Goal: Task Accomplishment & Management: Use online tool/utility

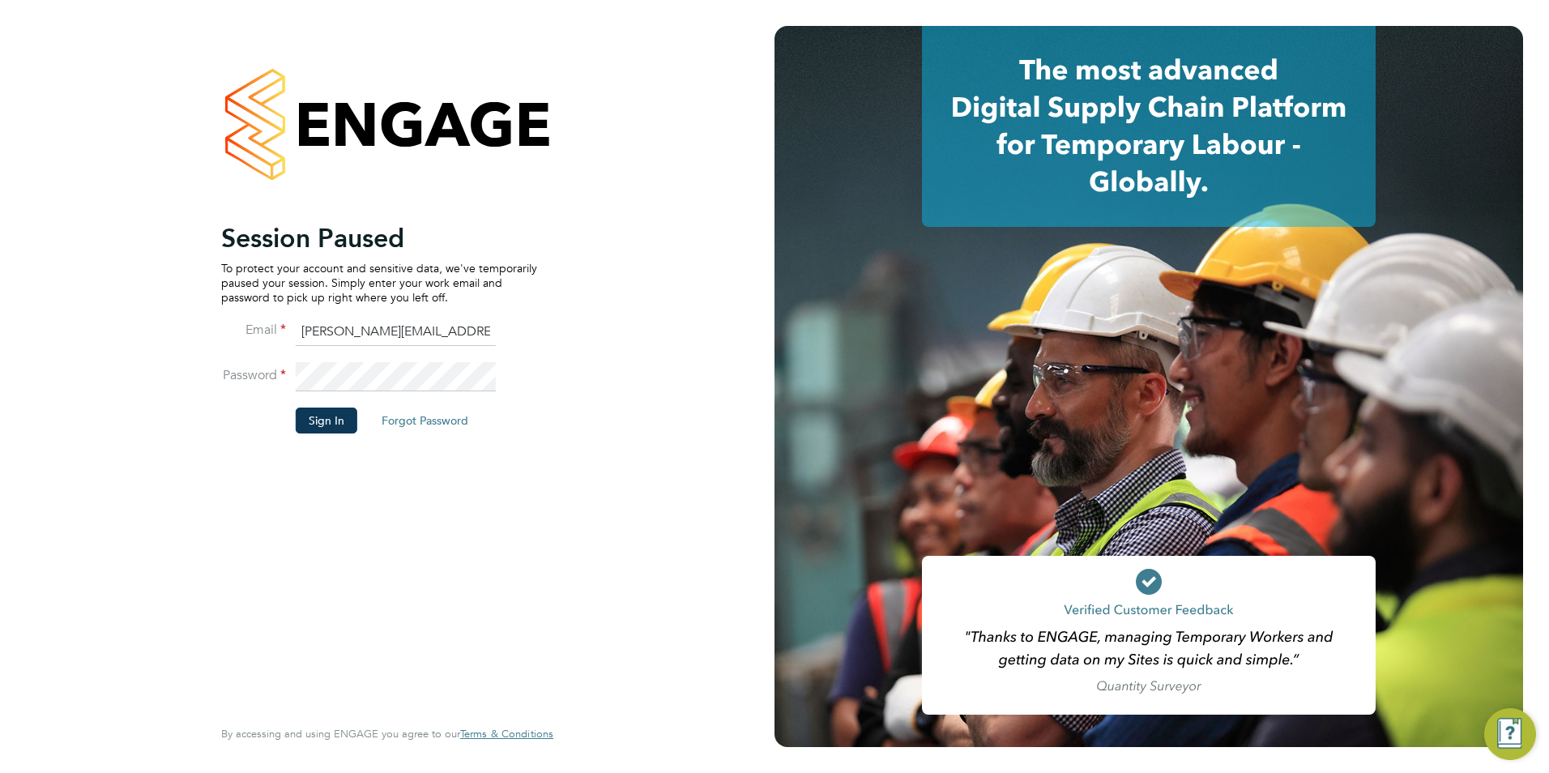
click at [331, 419] on button "Sign In" at bounding box center [327, 421] width 62 height 26
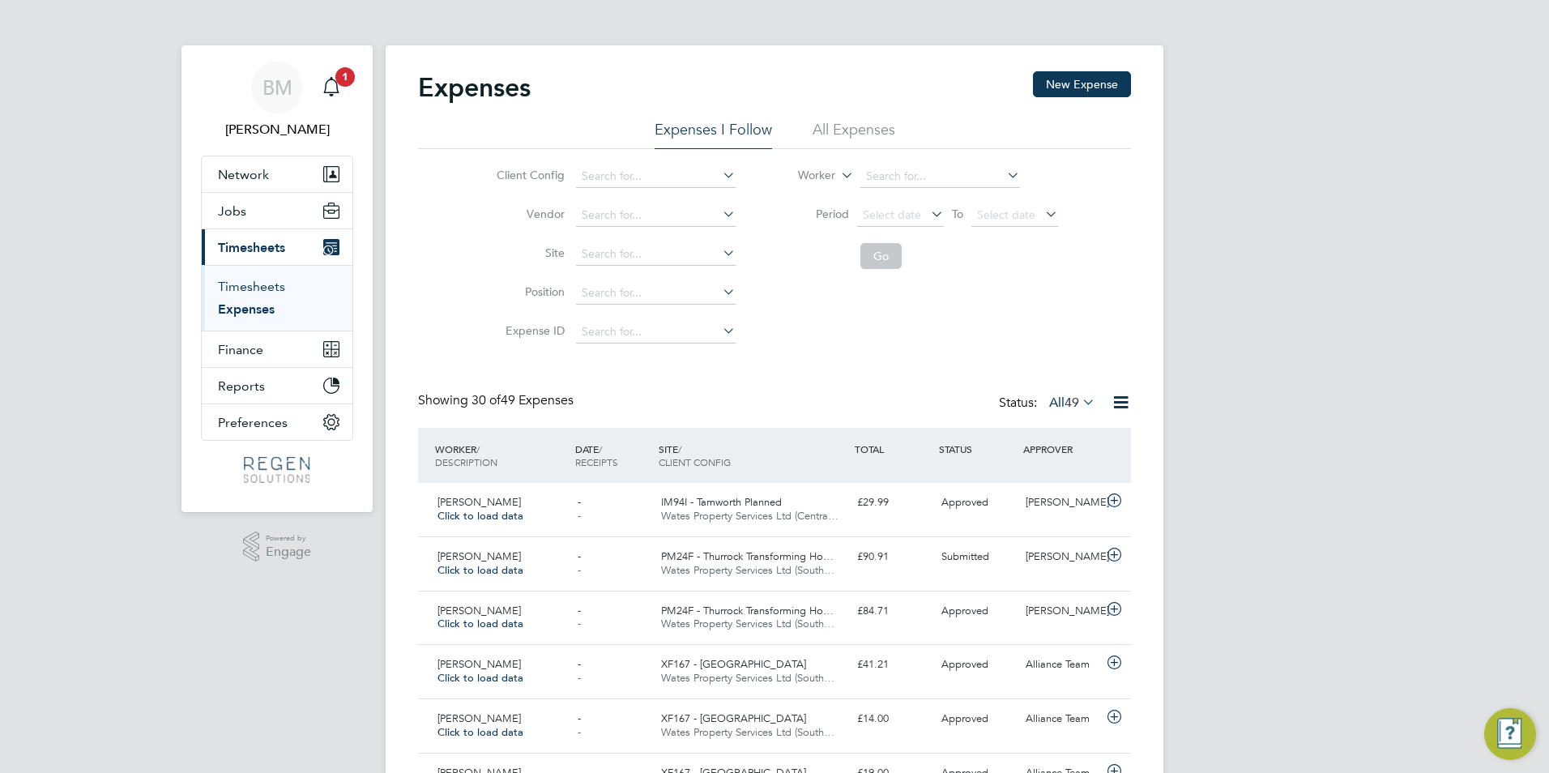
click at [237, 286] on link "Timesheets" at bounding box center [251, 286] width 67 height 15
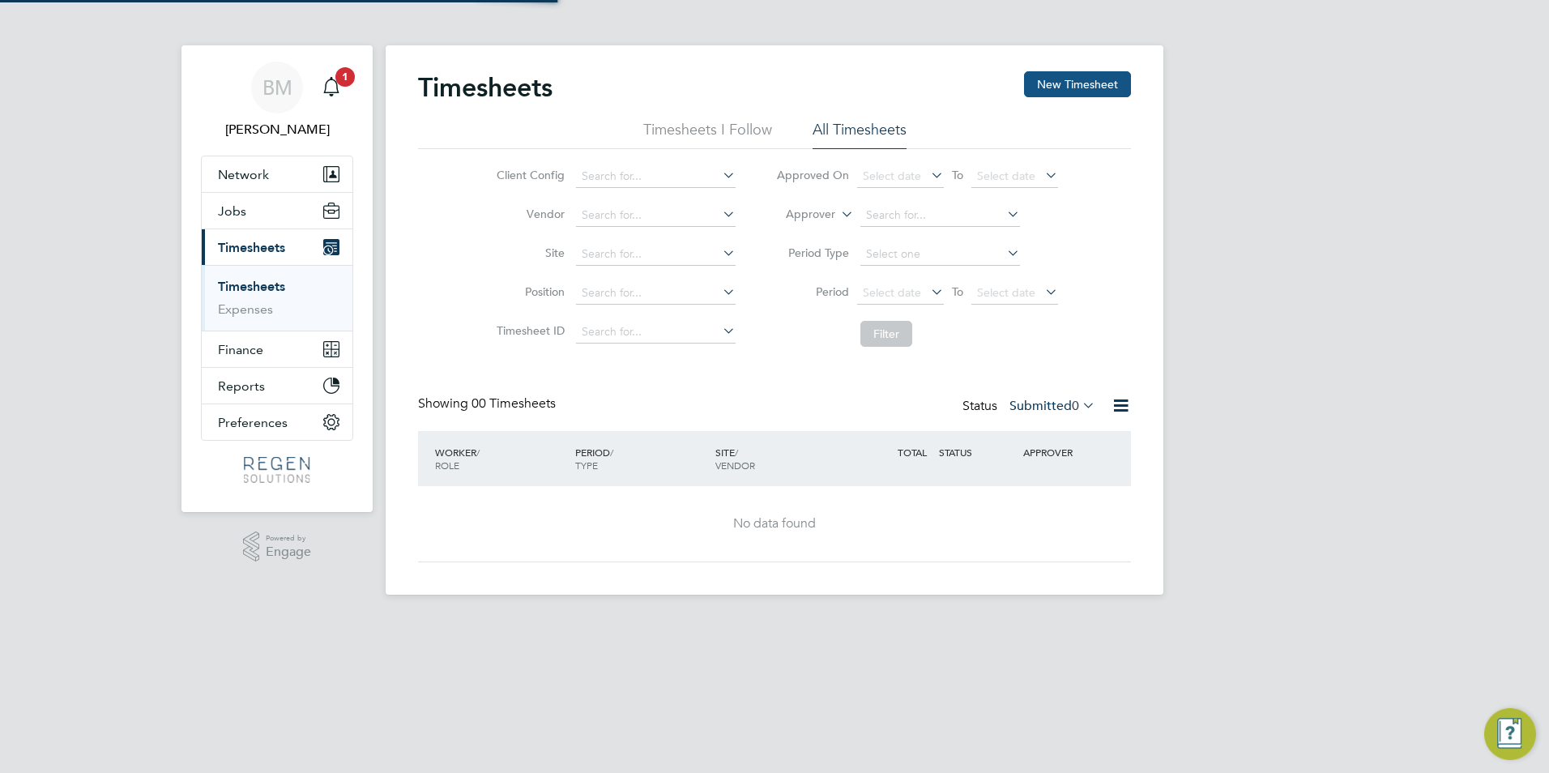
click at [1071, 79] on button "New Timesheet" at bounding box center [1077, 84] width 107 height 26
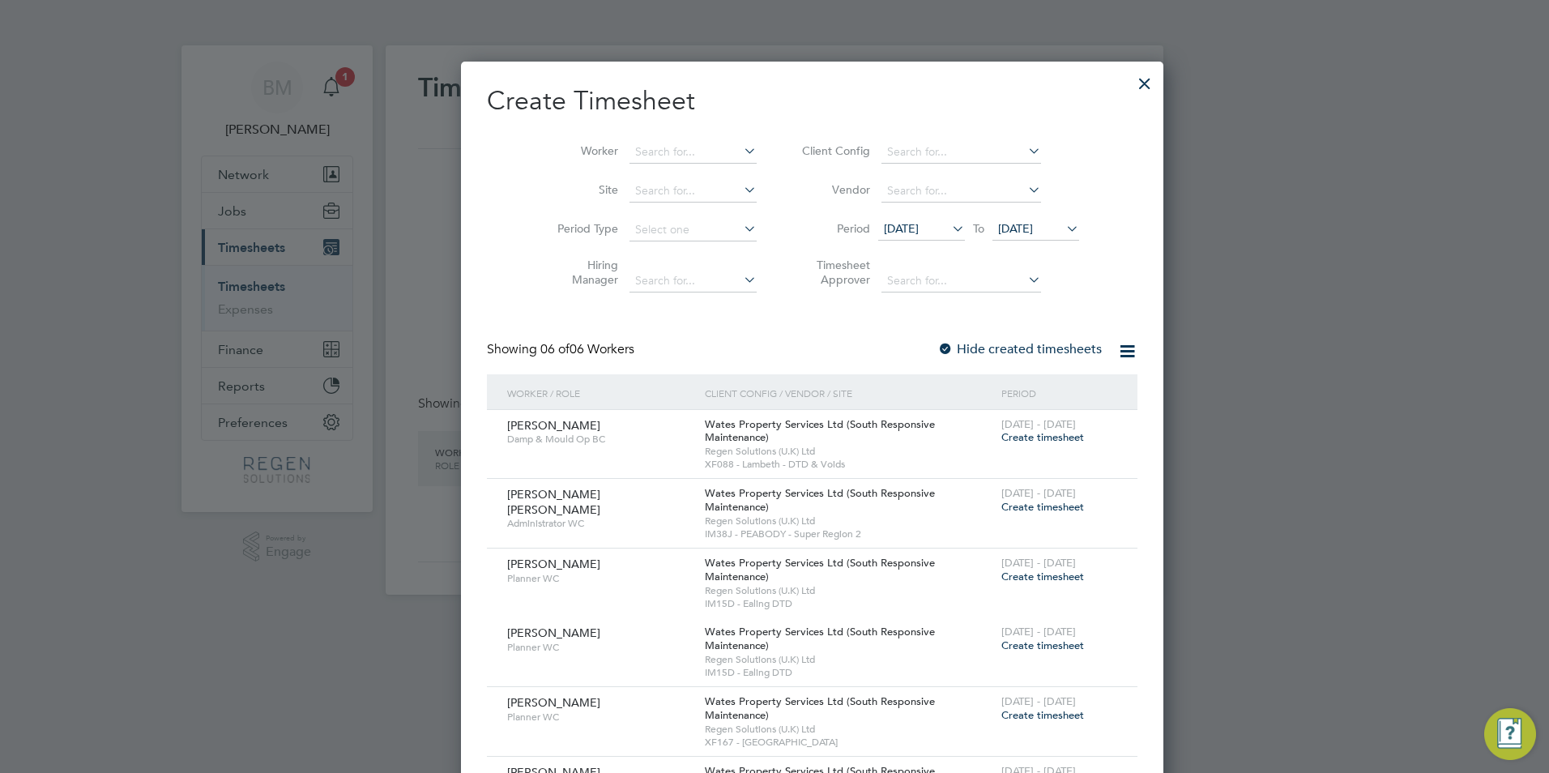
scroll to position [911, 627]
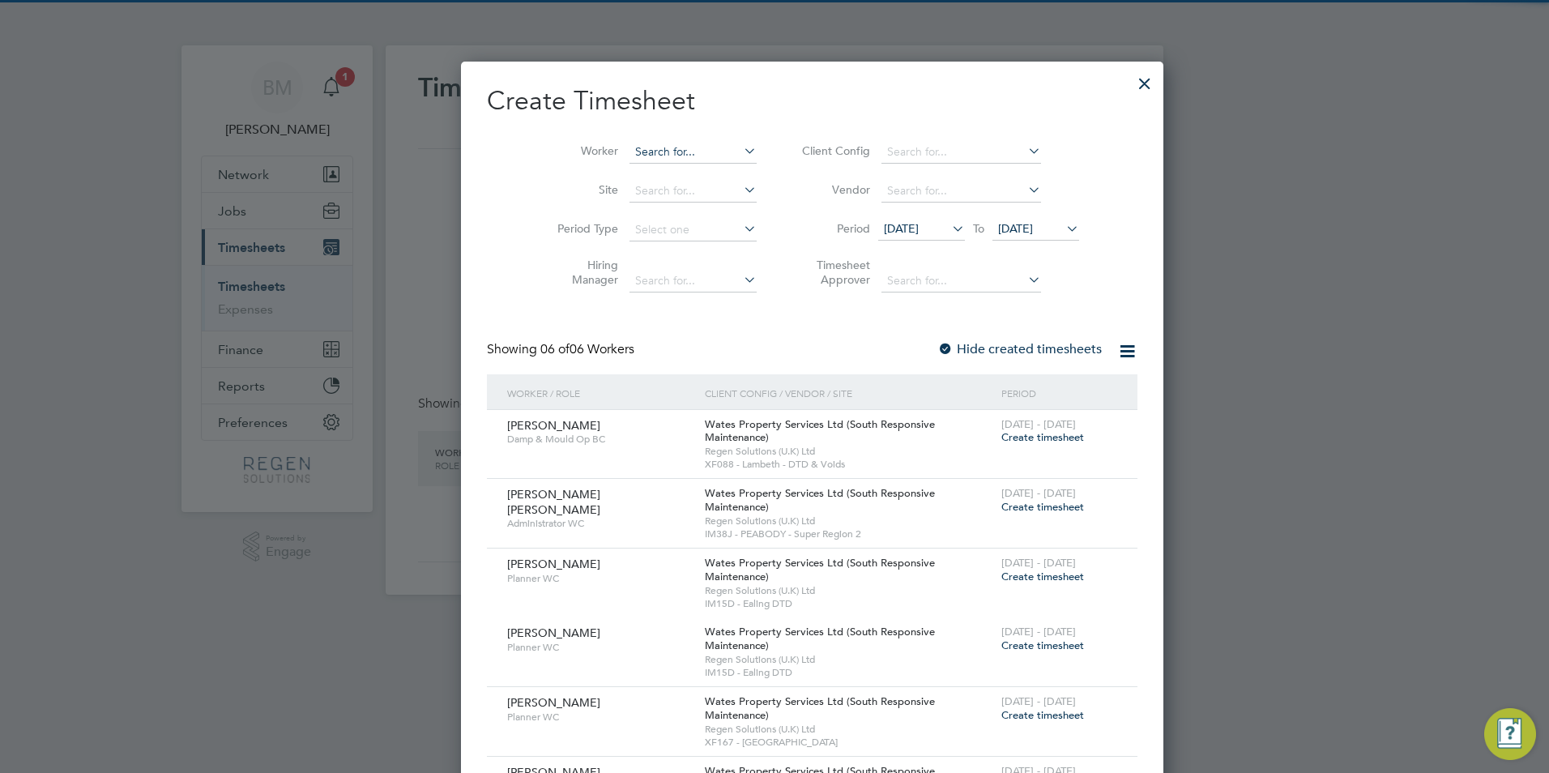
click at [629, 156] on input at bounding box center [692, 152] width 127 height 23
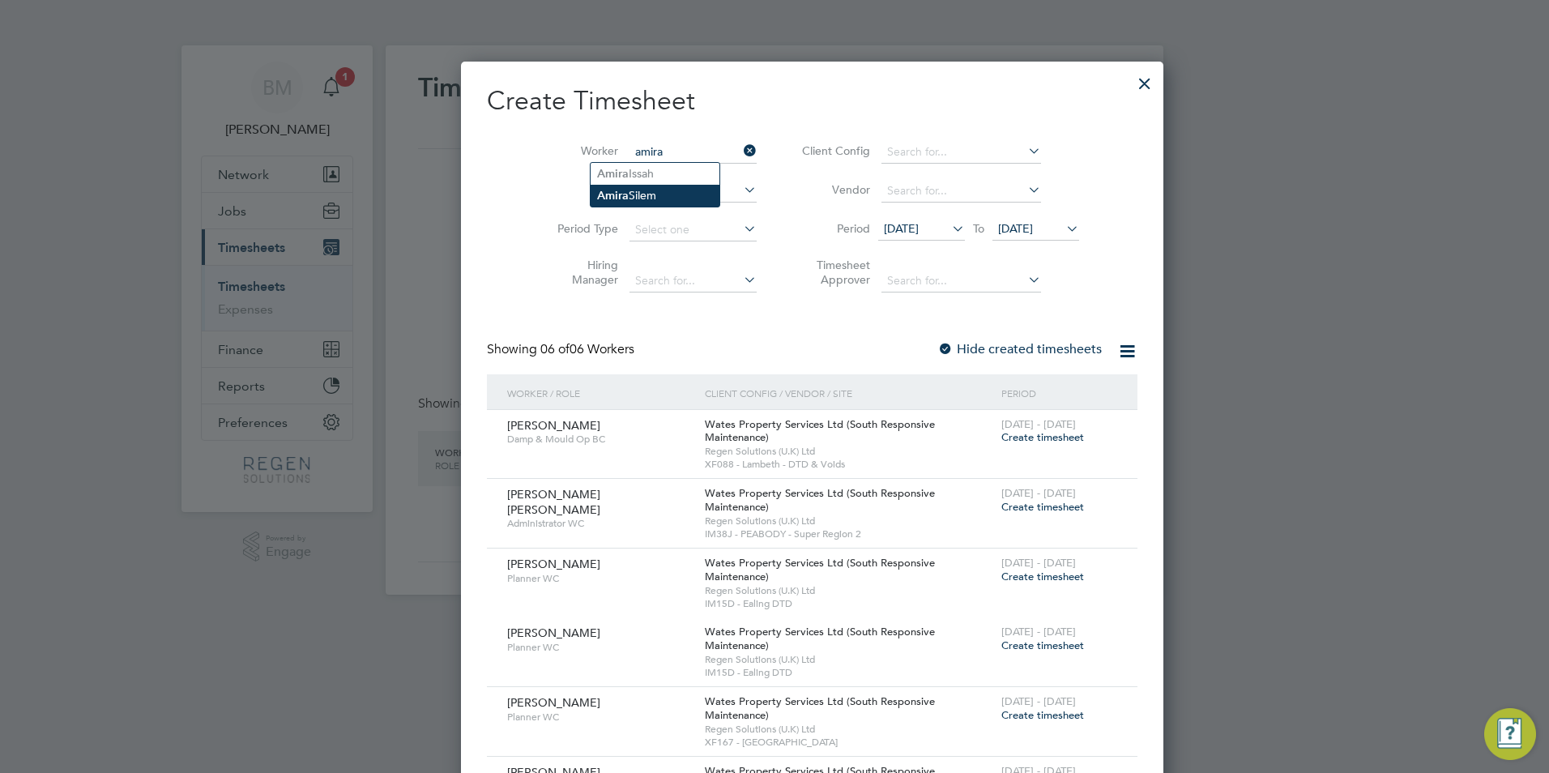
click at [631, 191] on li "[PERSON_NAME]" at bounding box center [655, 196] width 129 height 22
type input "[PERSON_NAME]"
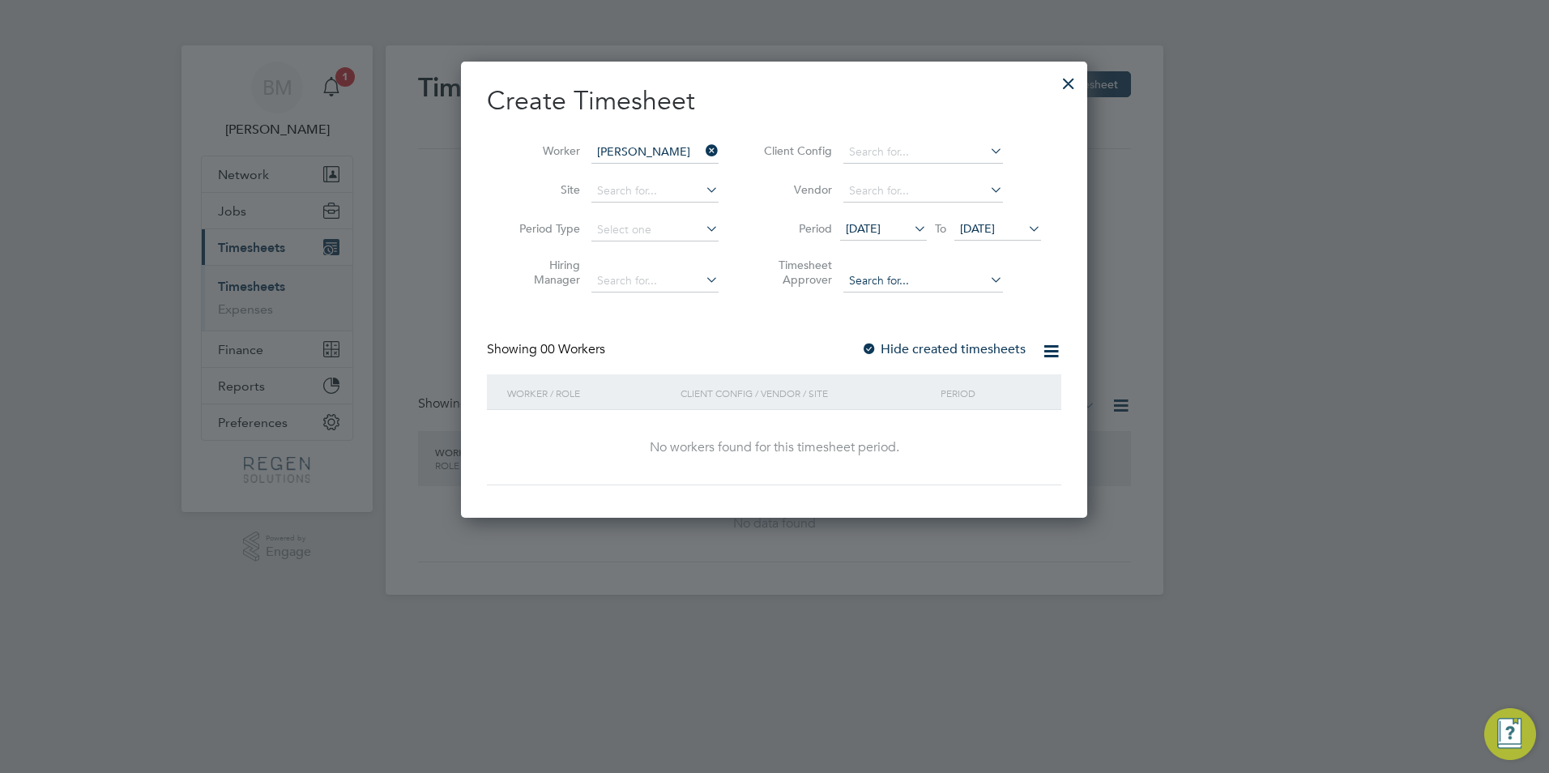
scroll to position [457, 627]
click at [881, 221] on span "[DATE]" at bounding box center [863, 228] width 35 height 15
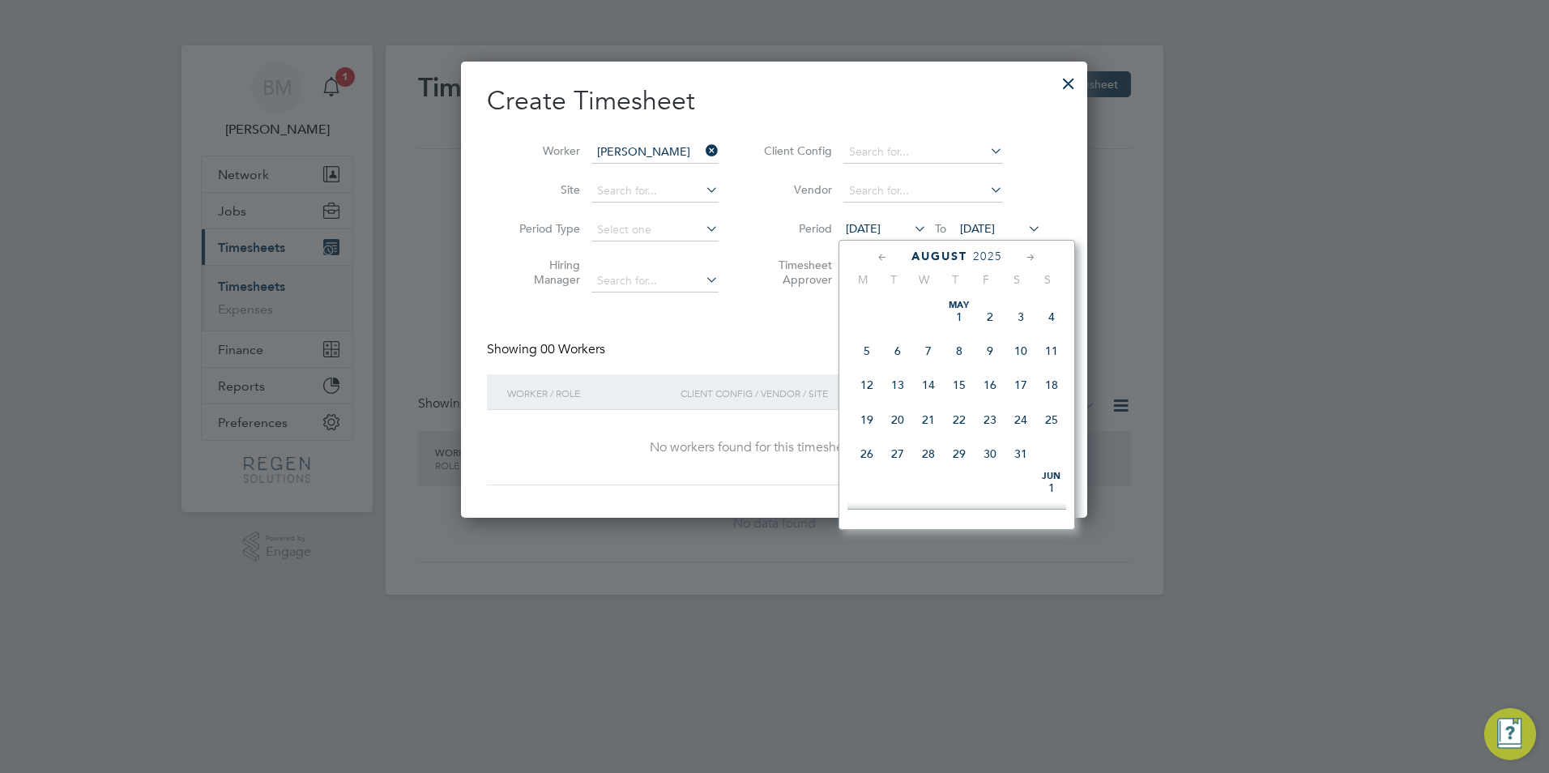
scroll to position [561, 0]
click at [873, 451] on span "25" at bounding box center [866, 440] width 31 height 31
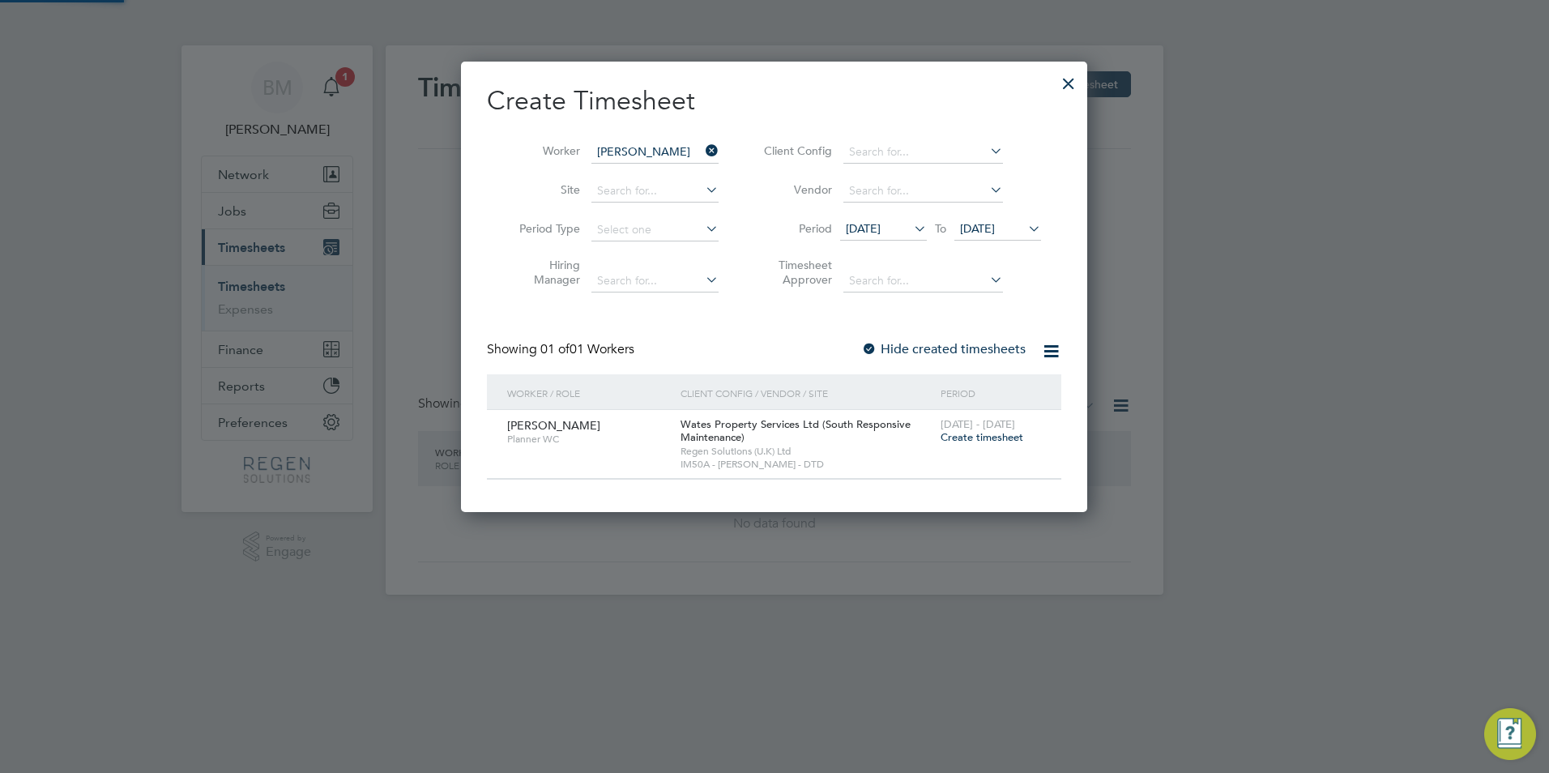
scroll to position [451, 627]
click at [1003, 437] on span "Create timesheet" at bounding box center [982, 437] width 83 height 14
